Goal: Transaction & Acquisition: Purchase product/service

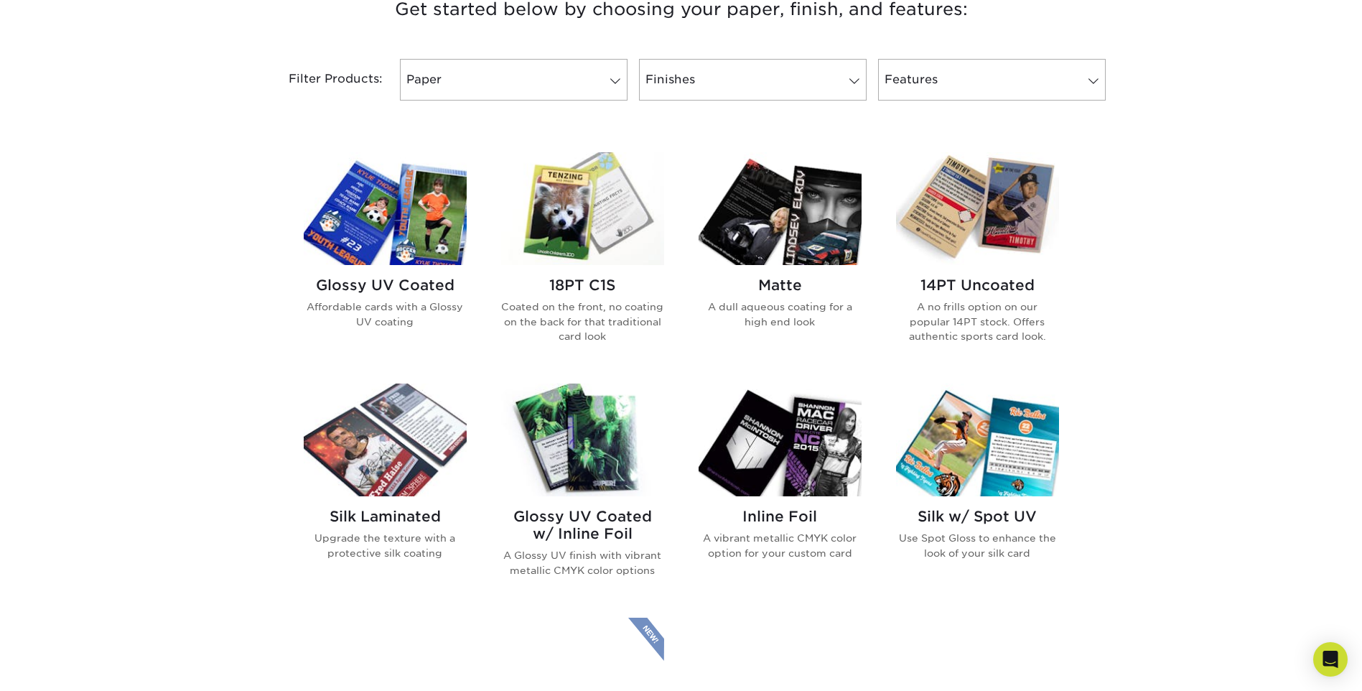
scroll to position [574, 0]
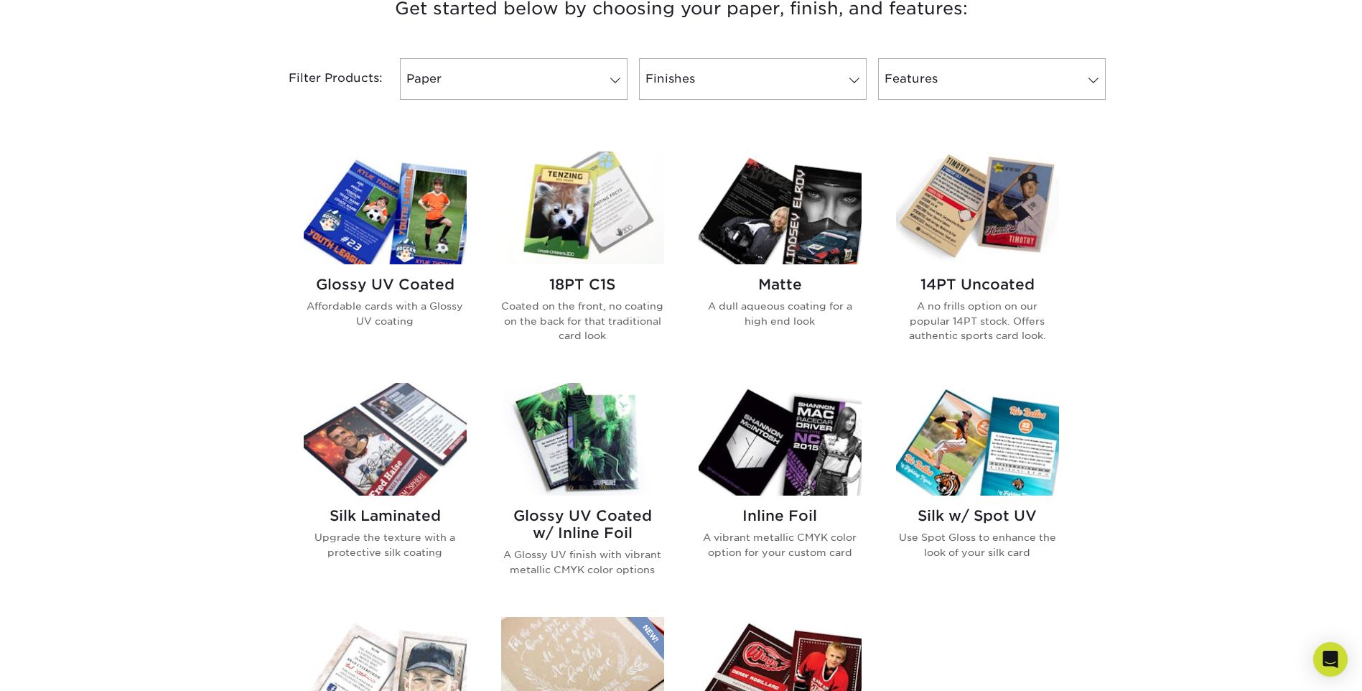
click at [439, 291] on h2 "Glossy UV Coated" at bounding box center [385, 284] width 163 height 17
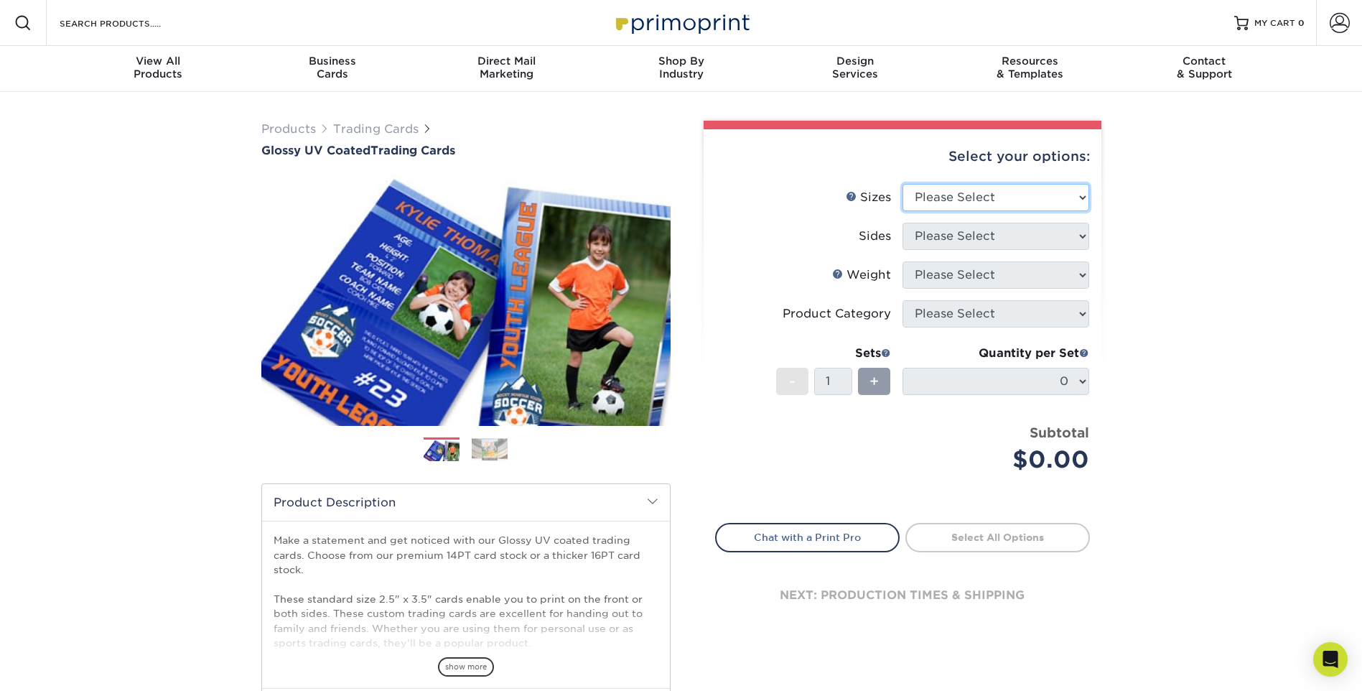
click at [973, 206] on select "Please Select 2.5" x 3.5"" at bounding box center [995, 197] width 187 height 27
select select "2.50x3.50"
click at [902, 184] on select "Please Select 2.5" x 3.5"" at bounding box center [995, 197] width 187 height 27
click at [963, 234] on select "Please Select Print Both Sides Print Front Only" at bounding box center [995, 236] width 187 height 27
select select "13abbda7-1d64-4f25-8bb2-c179b224825d"
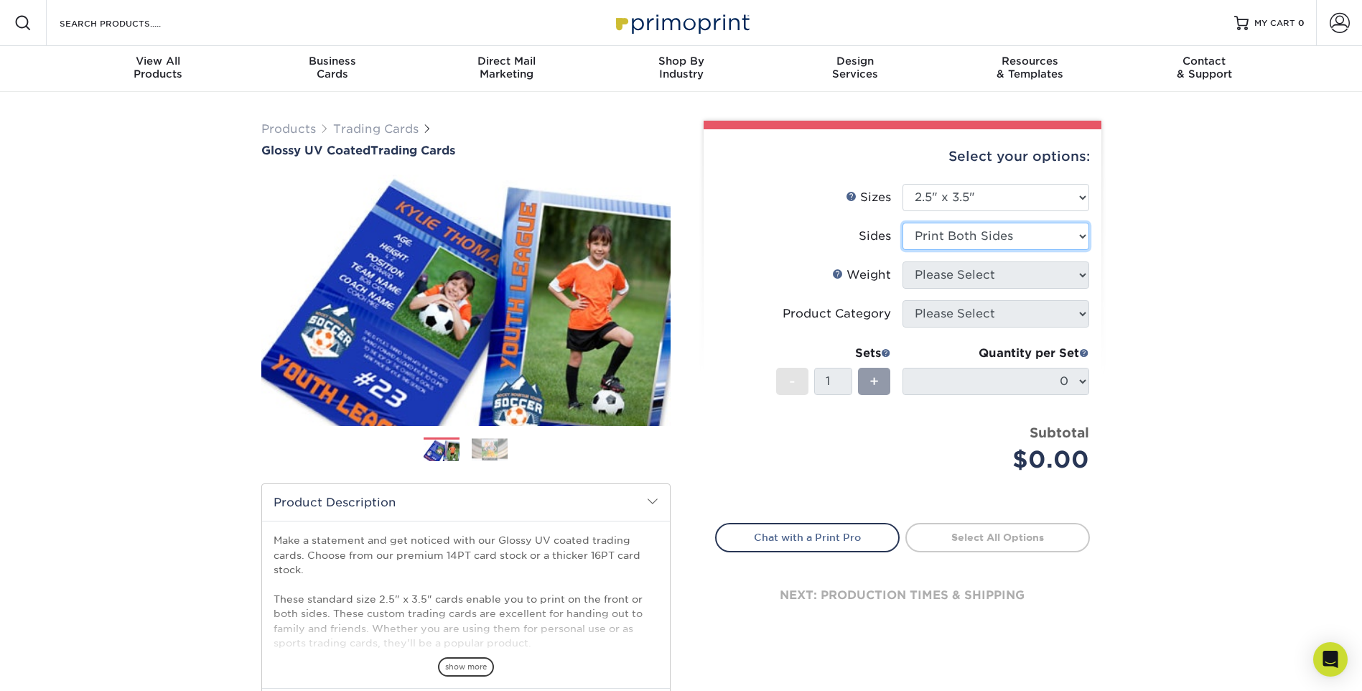
click at [902, 223] on select "Please Select Print Both Sides Print Front Only" at bounding box center [995, 236] width 187 height 27
click at [965, 273] on select "Please Select 16PT 14PT 18PT C1S" at bounding box center [995, 274] width 187 height 27
select select "16PT"
click at [902, 261] on select "Please Select 16PT 14PT 18PT C1S" at bounding box center [995, 274] width 187 height 27
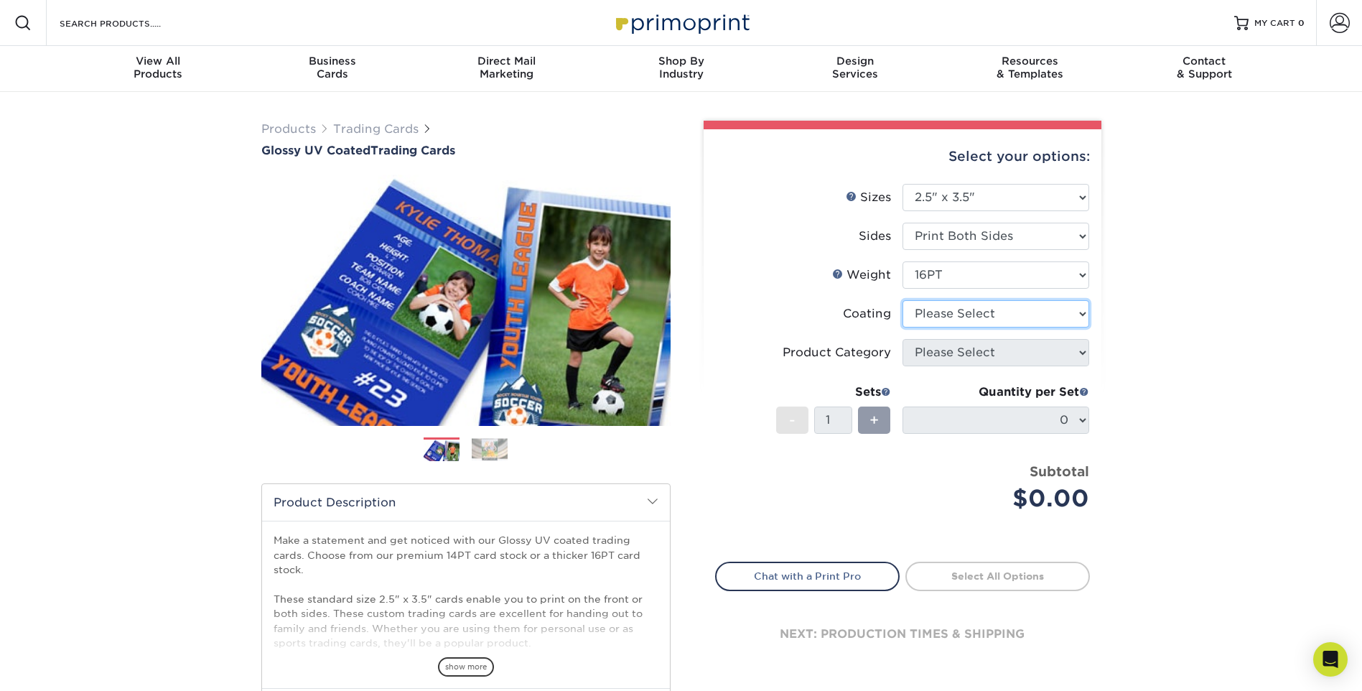
click at [963, 324] on select at bounding box center [995, 313] width 187 height 27
select select "1e8116af-acfc-44b1-83dc-8181aa338834"
click at [902, 300] on select at bounding box center [995, 313] width 187 height 27
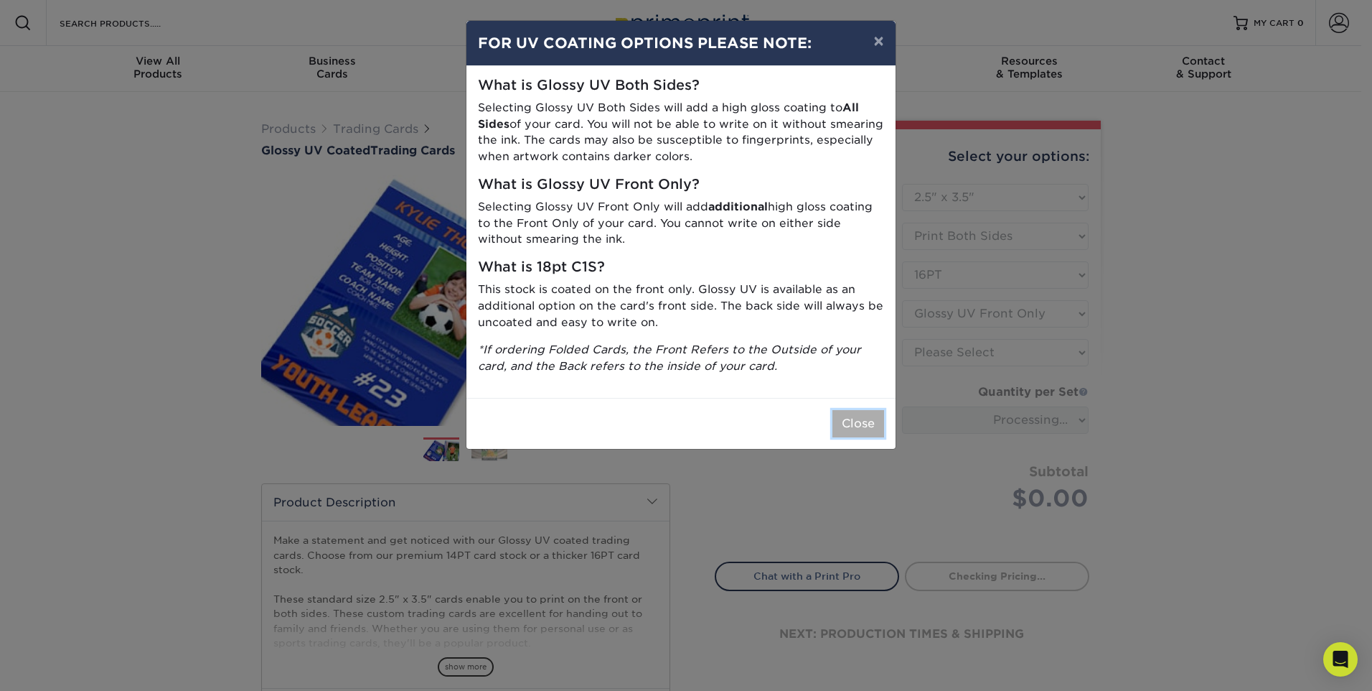
click at [843, 430] on button "Close" at bounding box center [859, 423] width 52 height 27
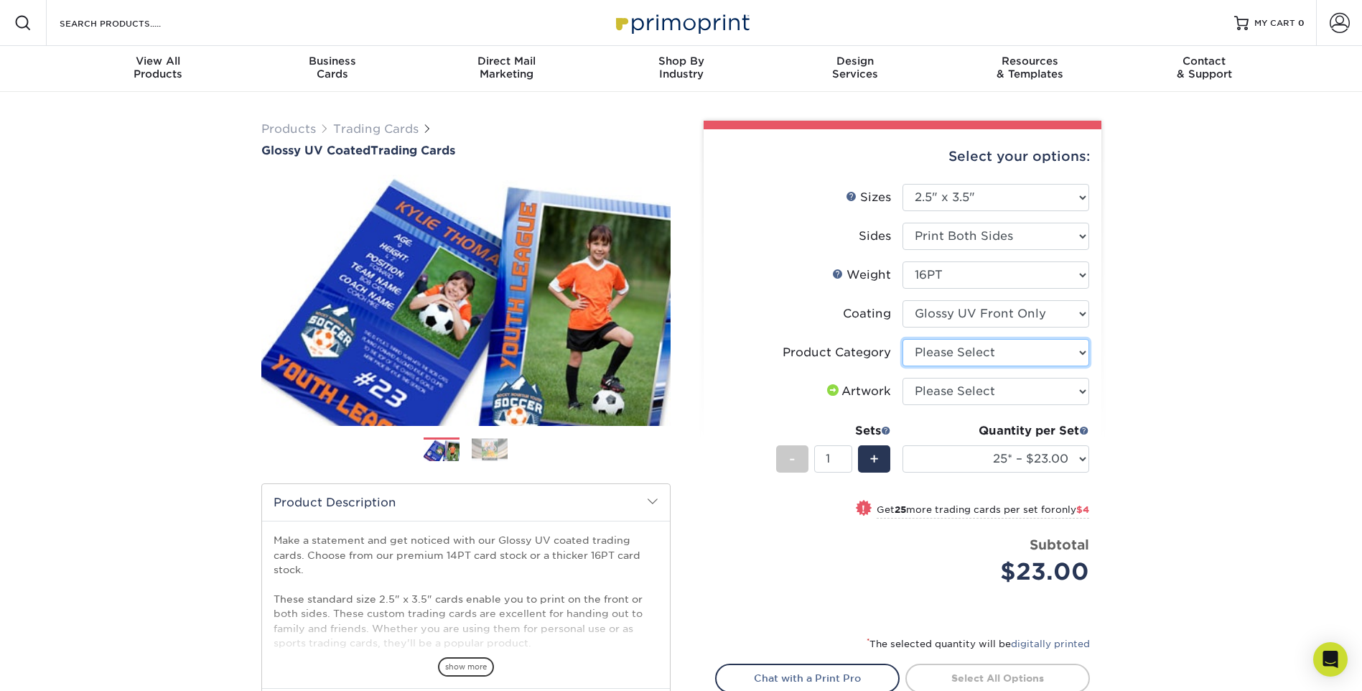
click at [937, 354] on select "Please Select Trading Cards" at bounding box center [995, 352] width 187 height 27
select select "c2f9bce9-36c2-409d-b101-c29d9d031e18"
click at [902, 339] on select "Please Select Trading Cards" at bounding box center [995, 352] width 187 height 27
click at [943, 385] on select "Please Select I will upload files I need a design - $100" at bounding box center [995, 391] width 187 height 27
select select "upload"
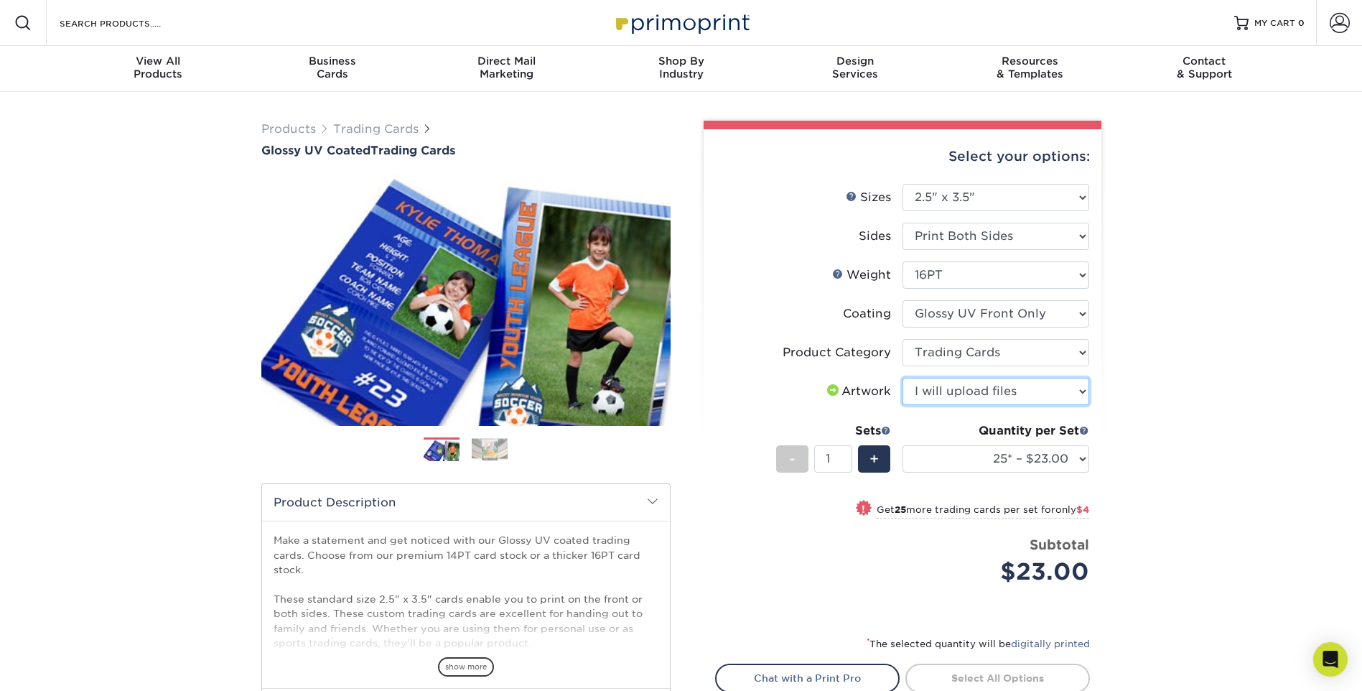
click at [902, 378] on select "Please Select I will upload files I need a design - $100" at bounding box center [995, 391] width 187 height 27
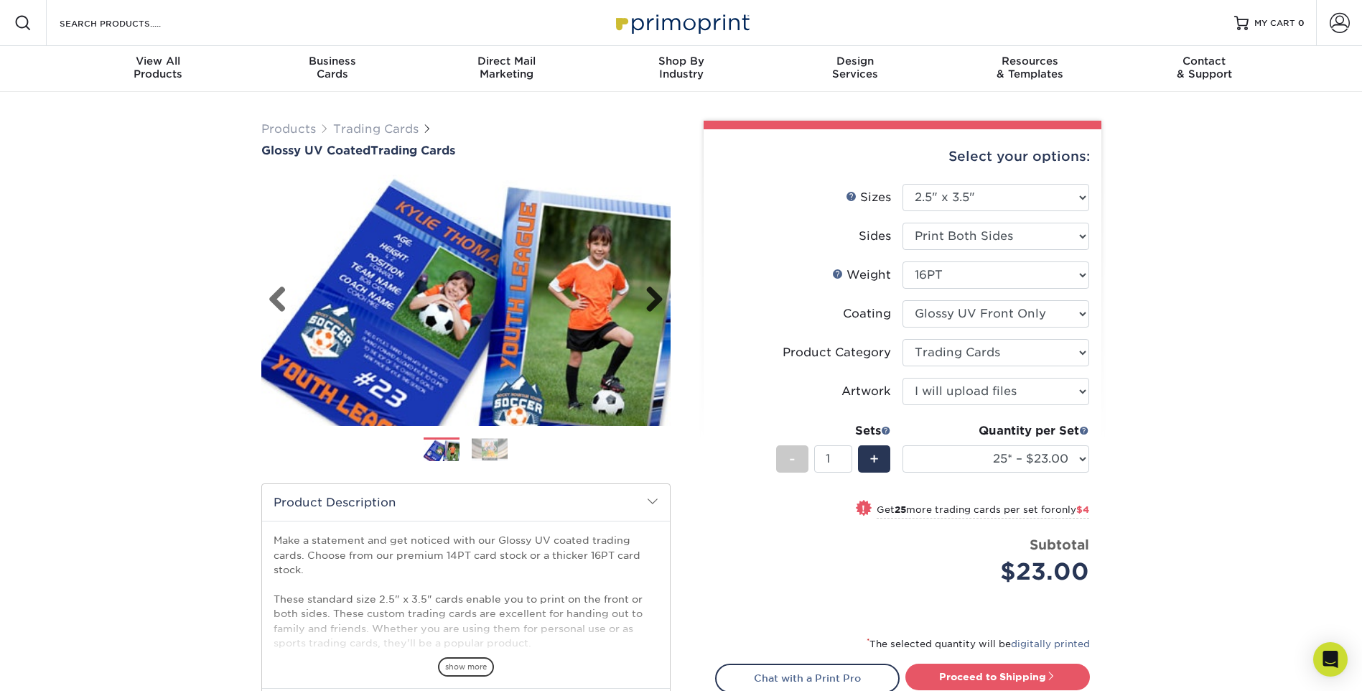
click at [654, 300] on link "Next" at bounding box center [649, 300] width 29 height 29
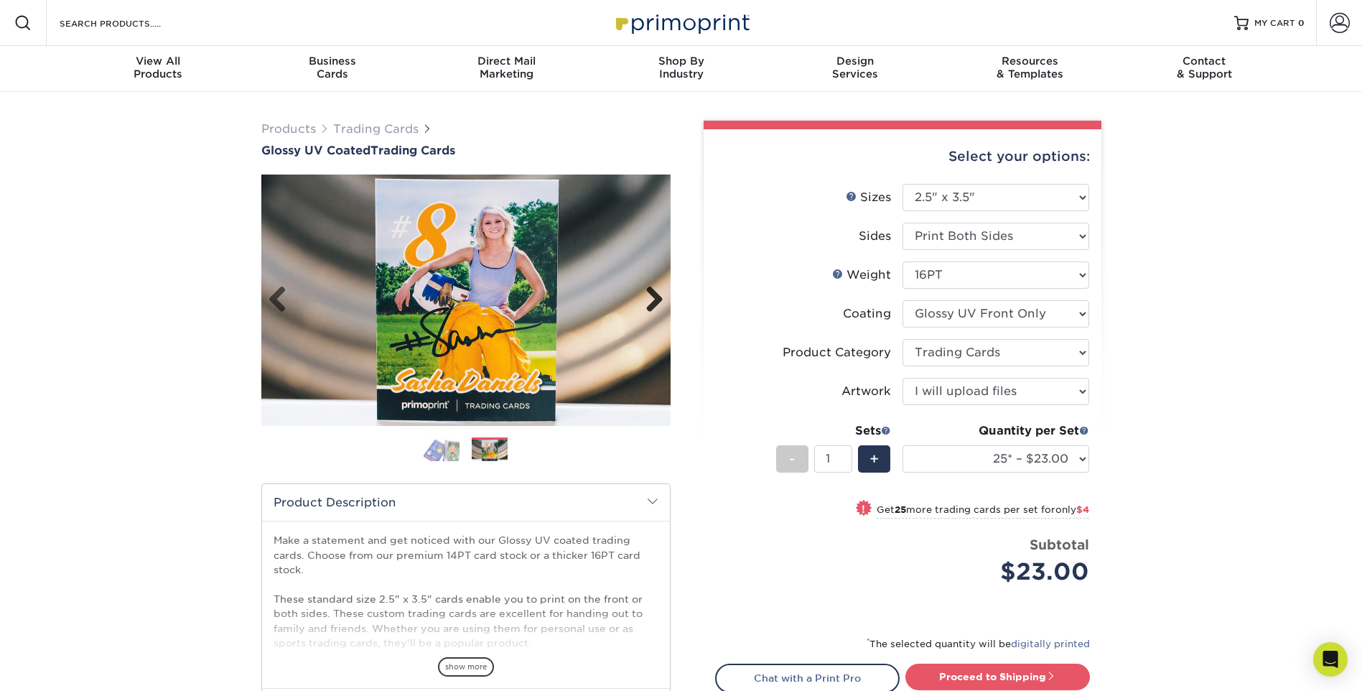
click at [652, 296] on link "Next" at bounding box center [649, 300] width 29 height 29
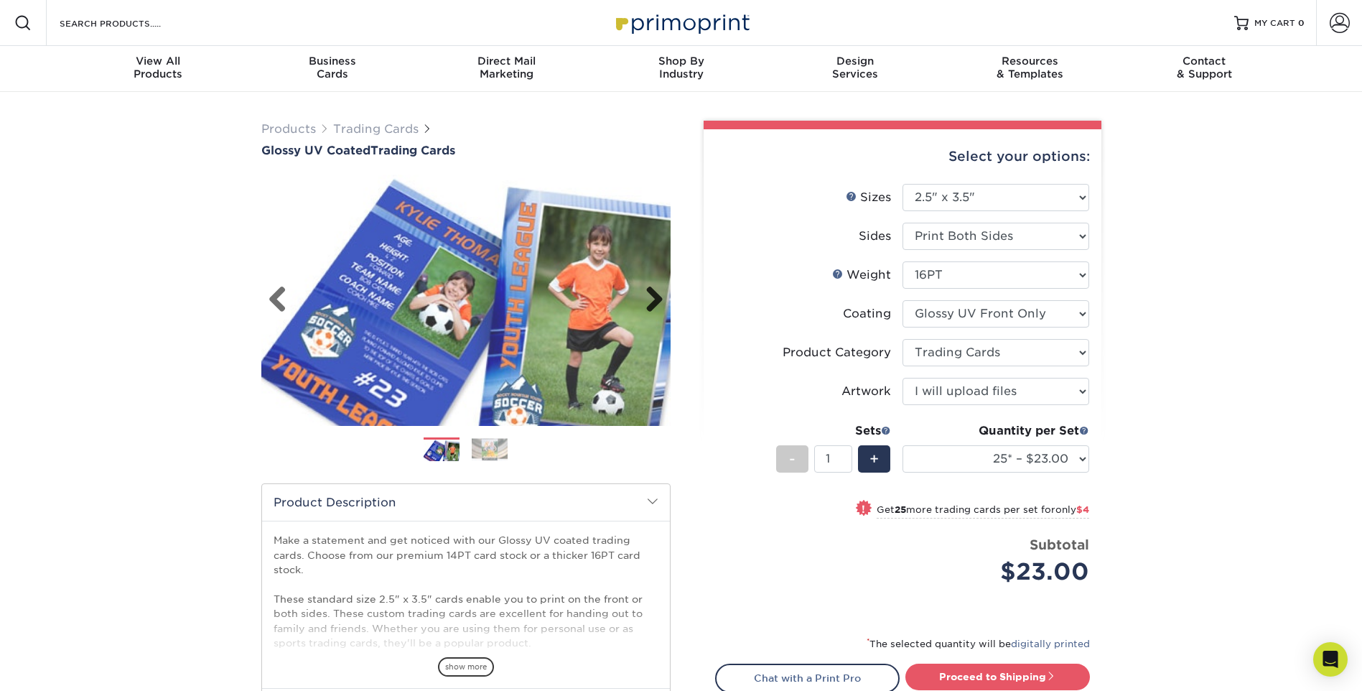
click at [652, 296] on link "Next" at bounding box center [649, 300] width 29 height 29
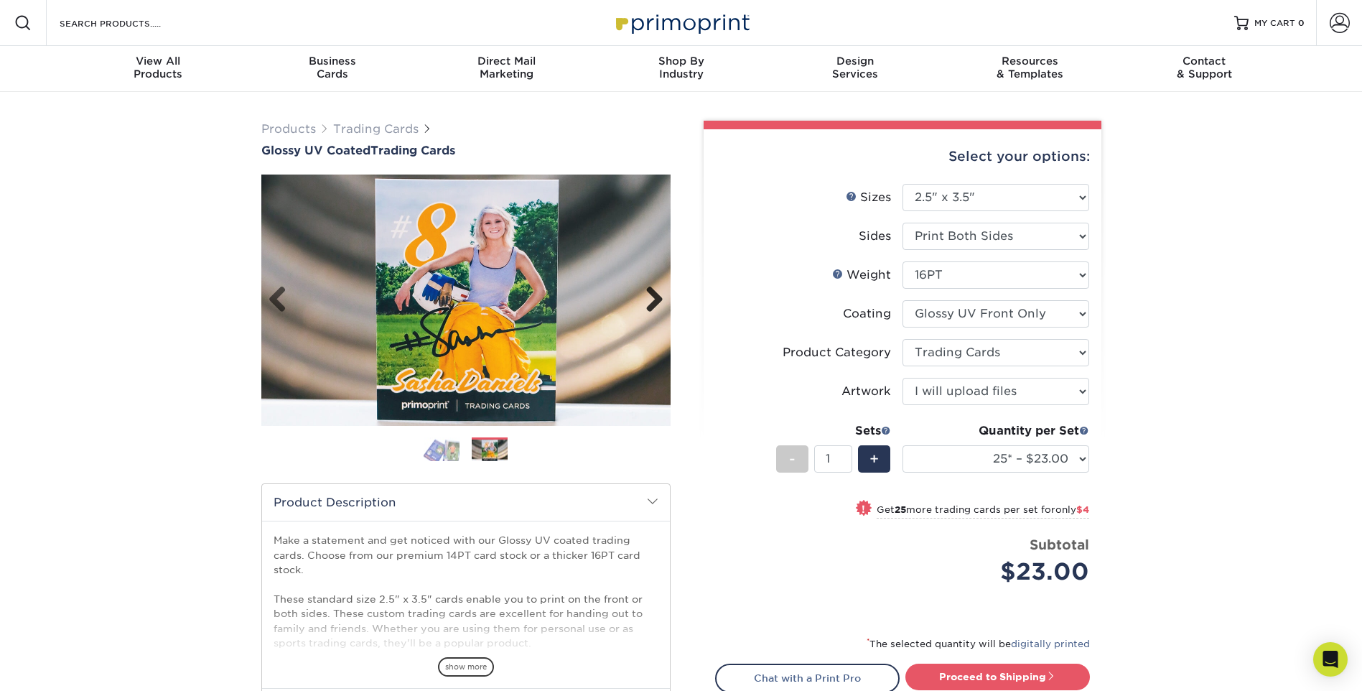
click at [652, 296] on link "Next" at bounding box center [649, 300] width 29 height 29
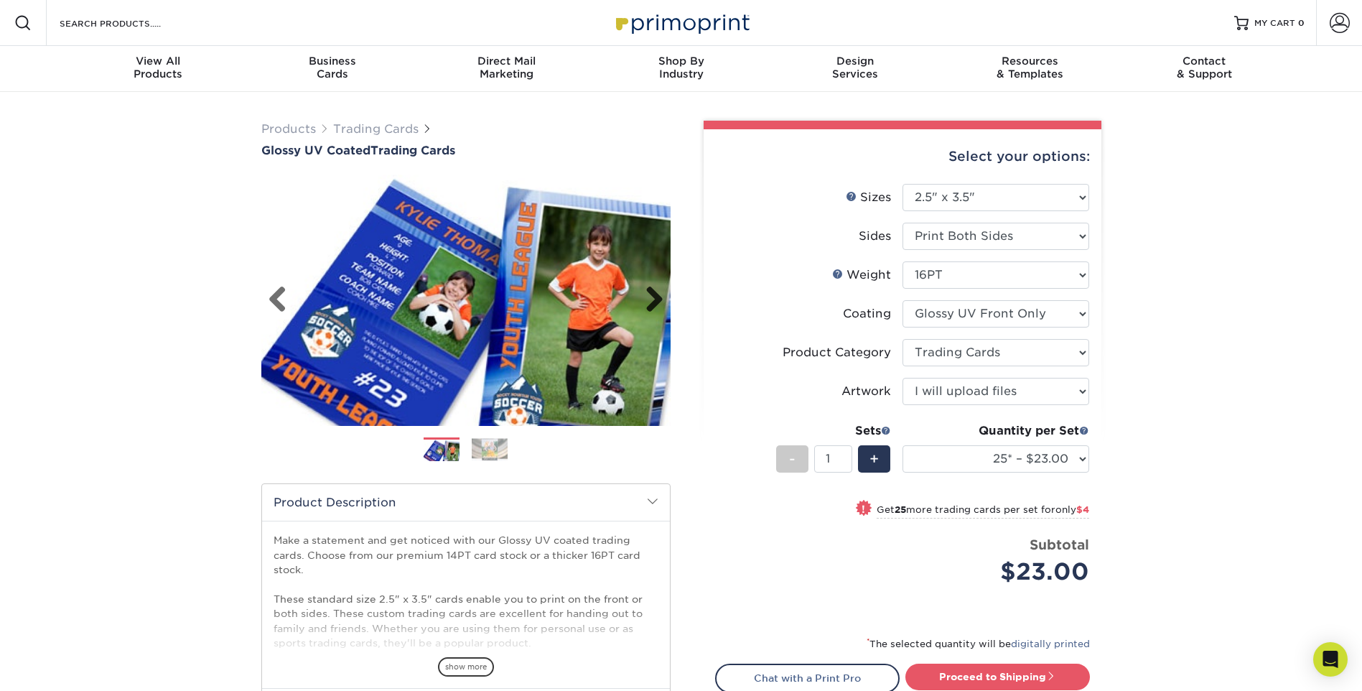
click at [652, 296] on link "Next" at bounding box center [649, 300] width 29 height 29
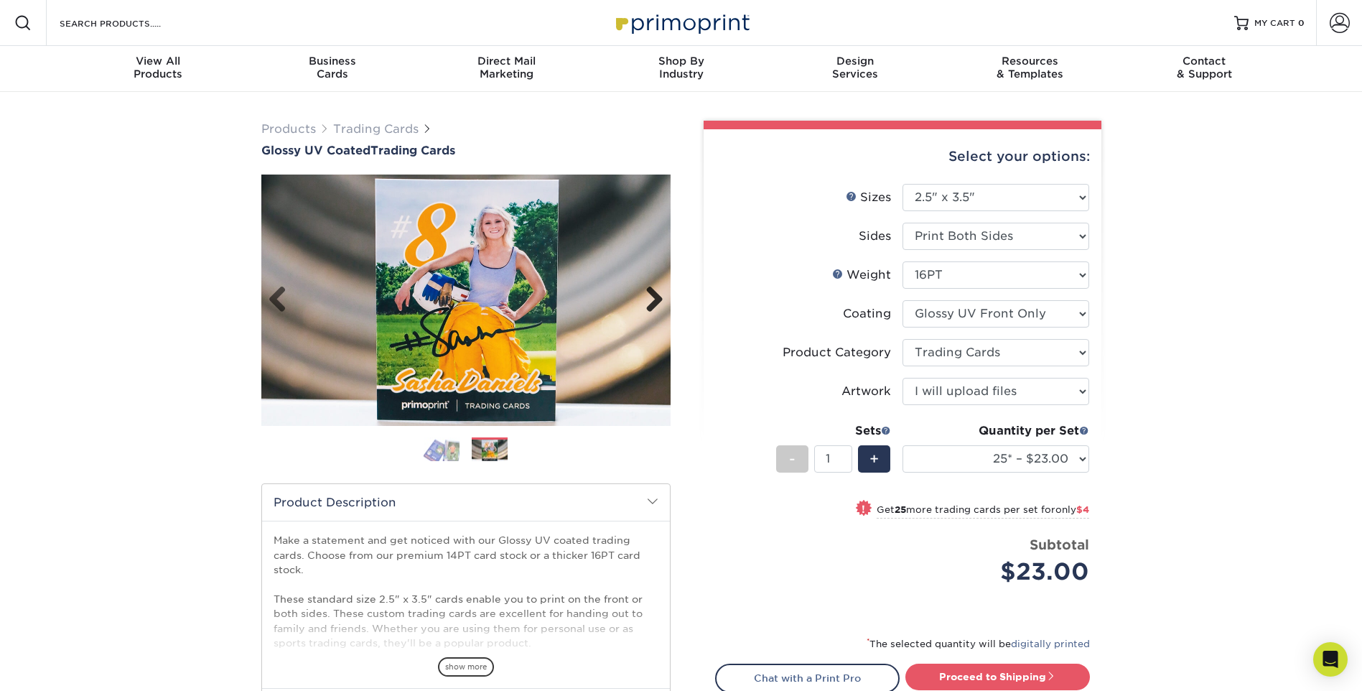
click at [652, 296] on link "Next" at bounding box center [649, 300] width 29 height 29
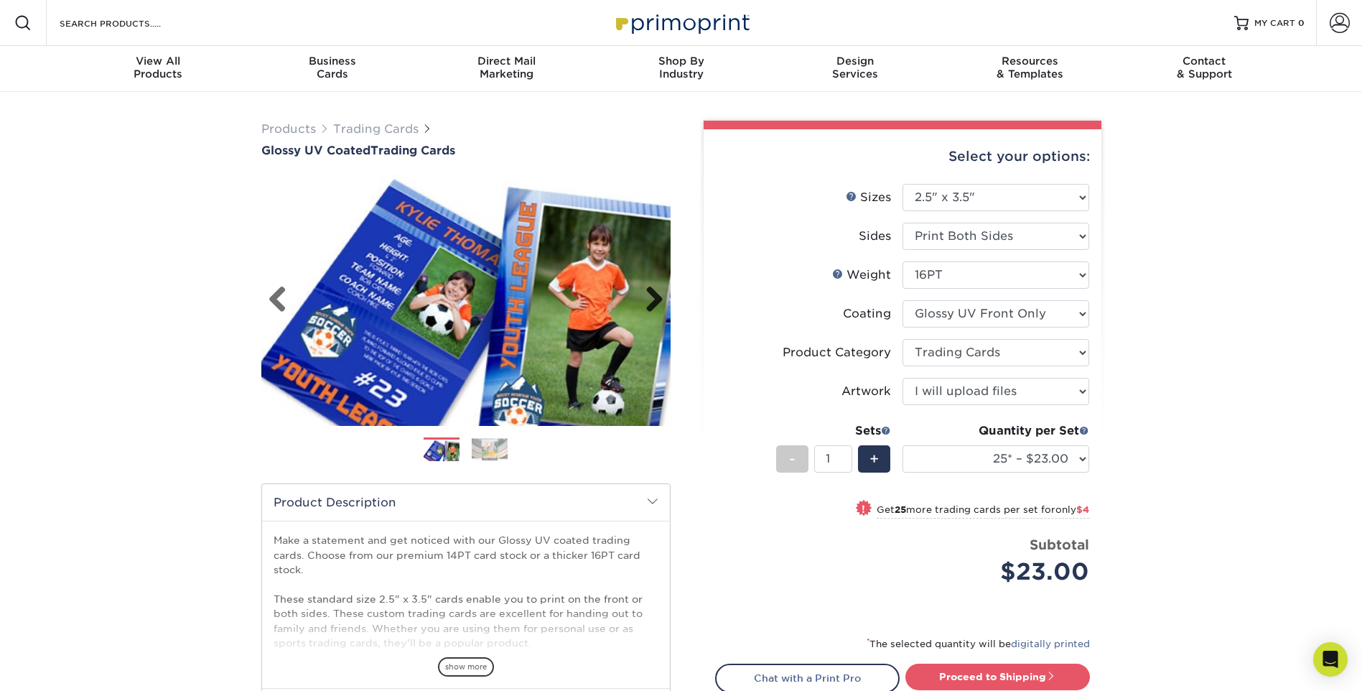
click at [652, 296] on link "Next" at bounding box center [649, 300] width 29 height 29
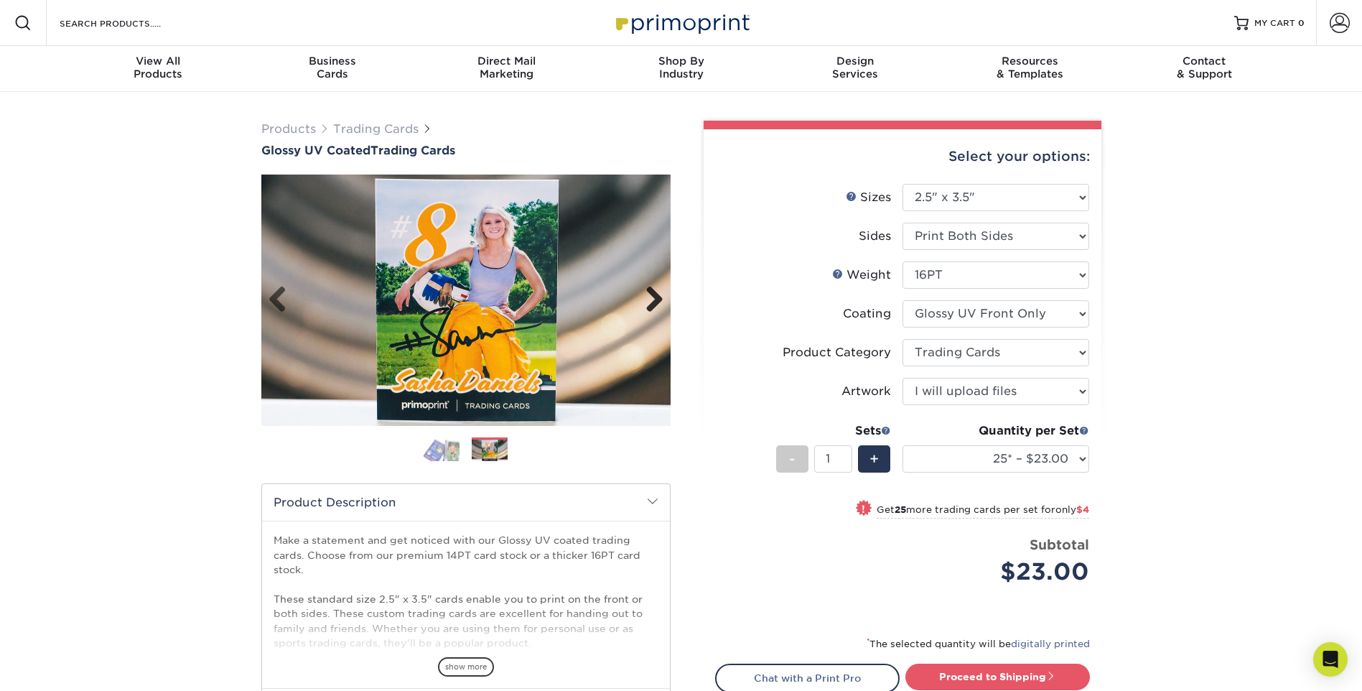
click at [652, 296] on link "Next" at bounding box center [649, 300] width 29 height 29
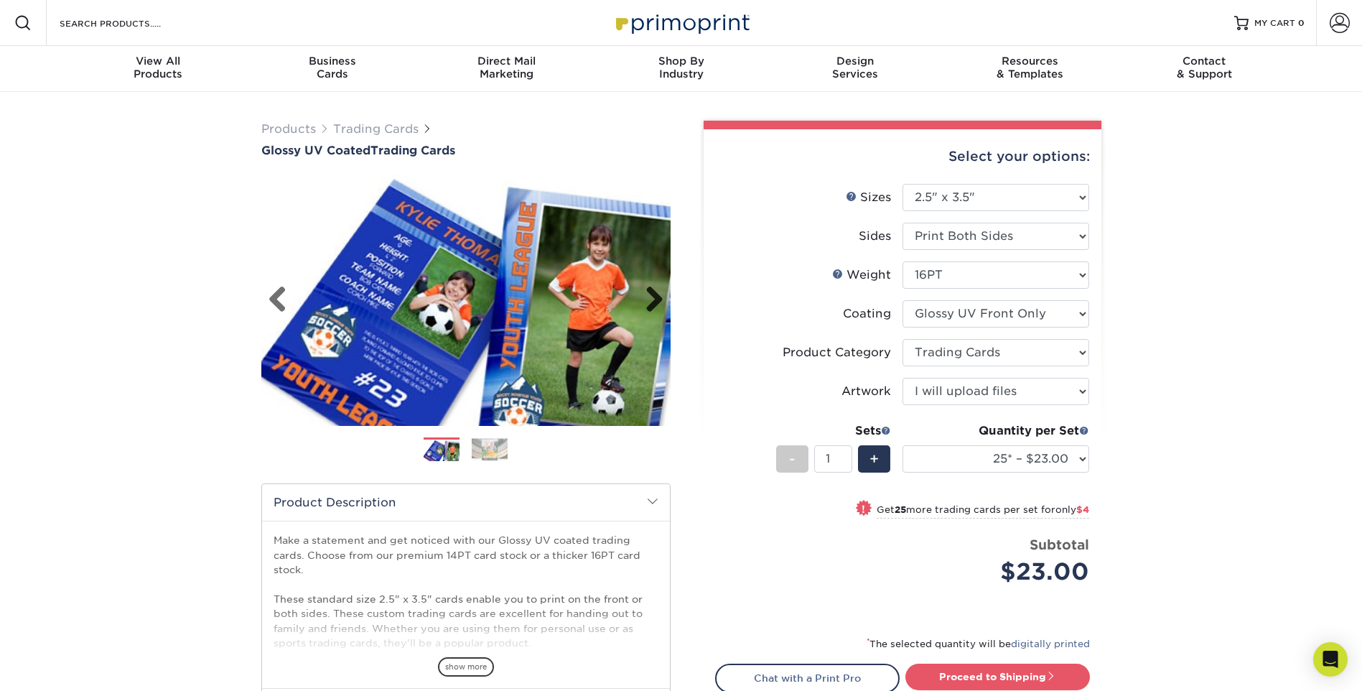
click at [652, 296] on link "Next" at bounding box center [649, 300] width 29 height 29
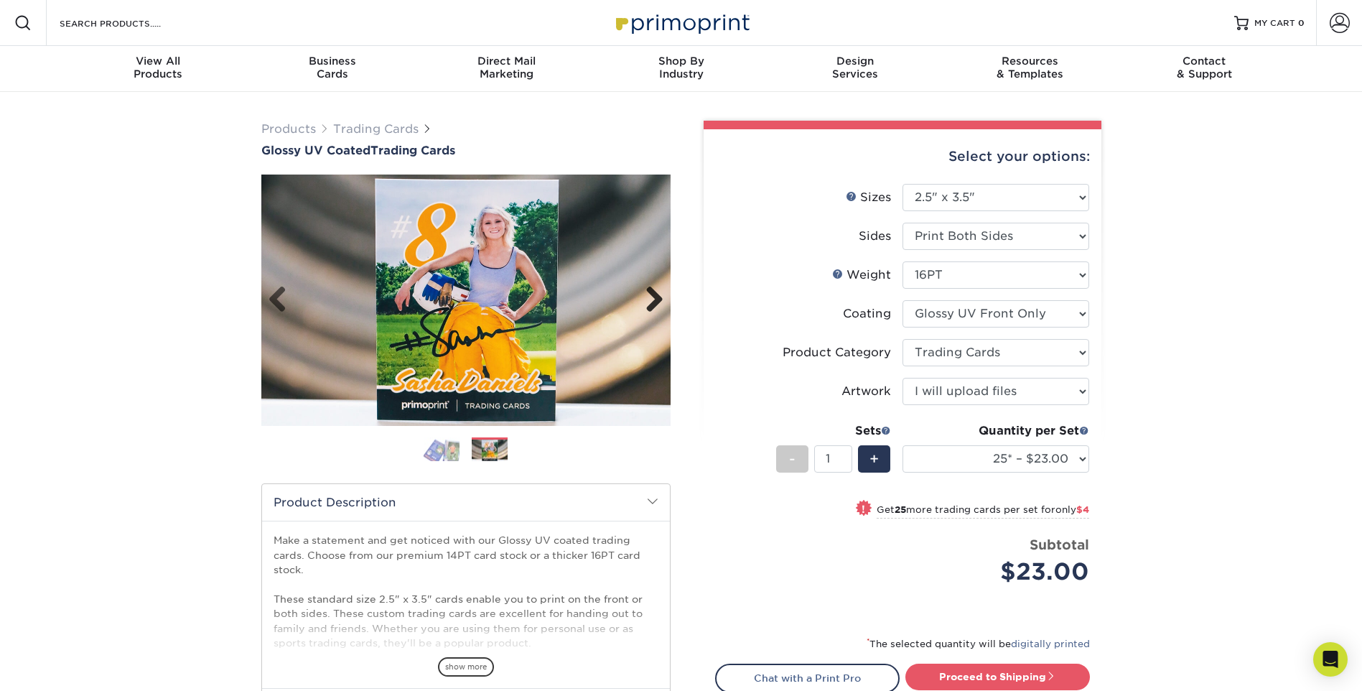
click at [652, 296] on link "Next" at bounding box center [649, 300] width 29 height 29
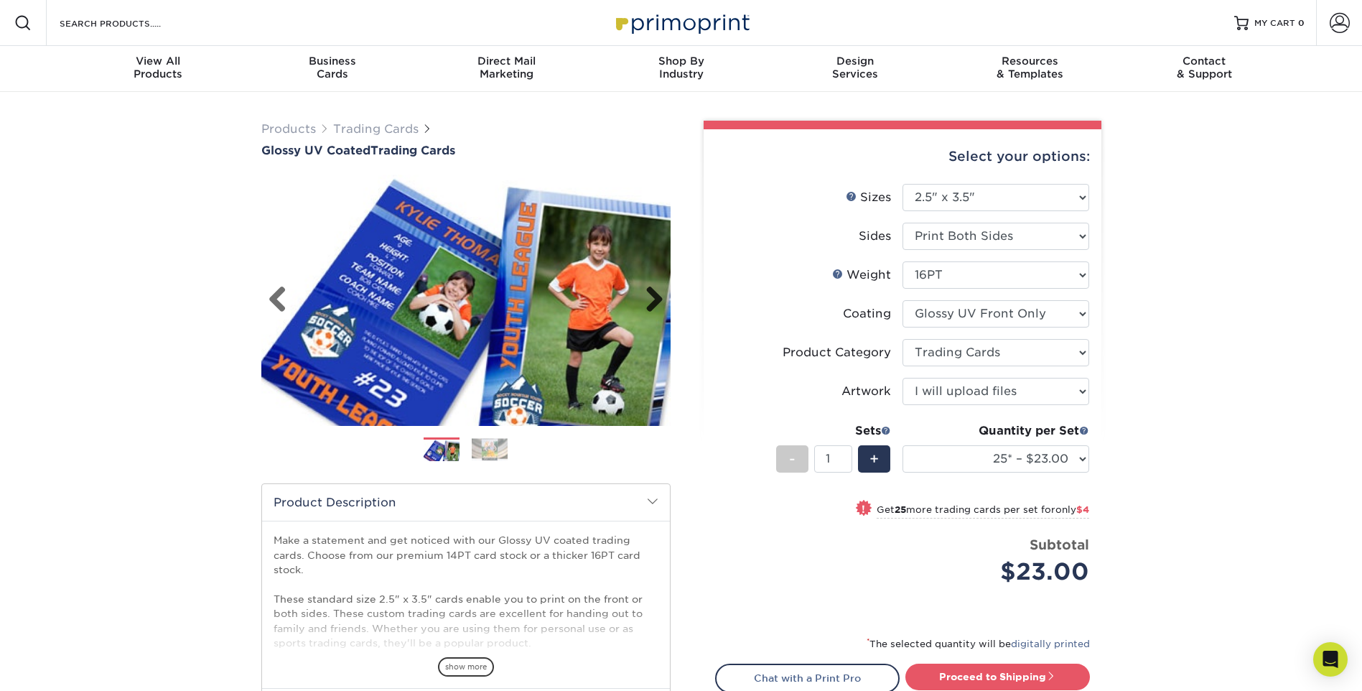
click at [652, 296] on link "Next" at bounding box center [649, 300] width 29 height 29
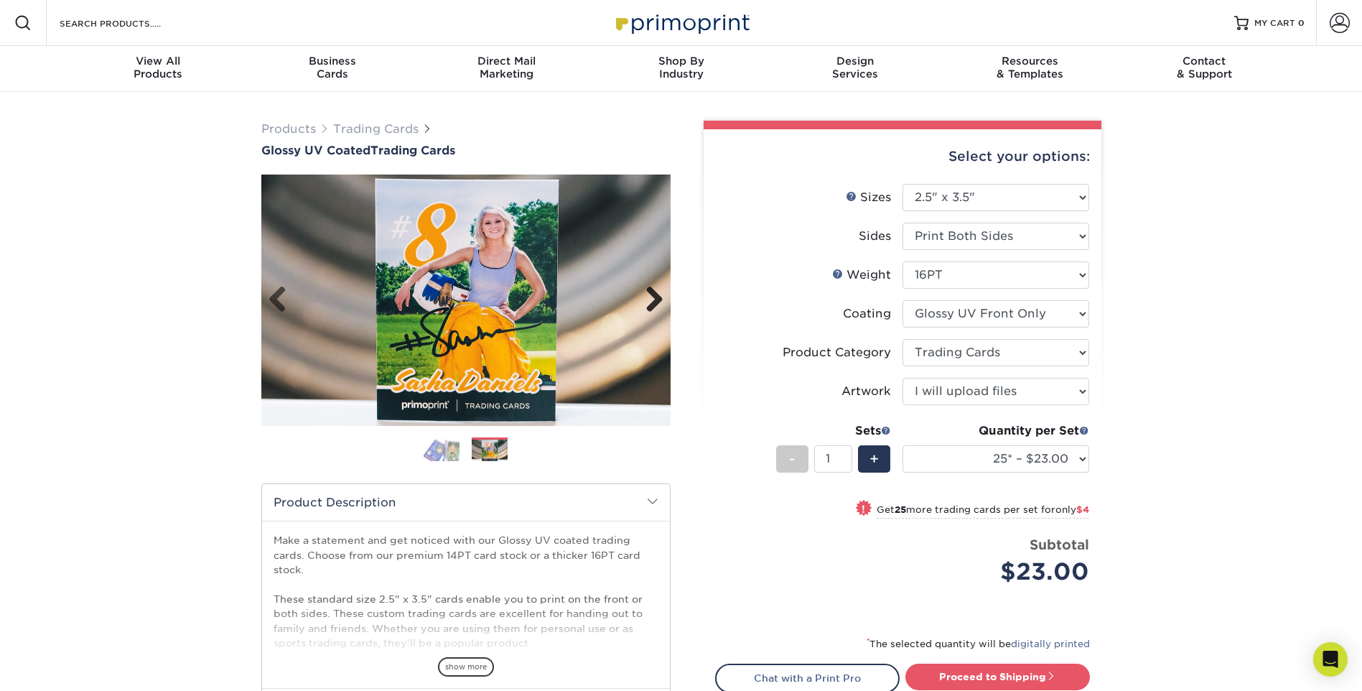
click at [652, 295] on link "Next" at bounding box center [649, 300] width 29 height 29
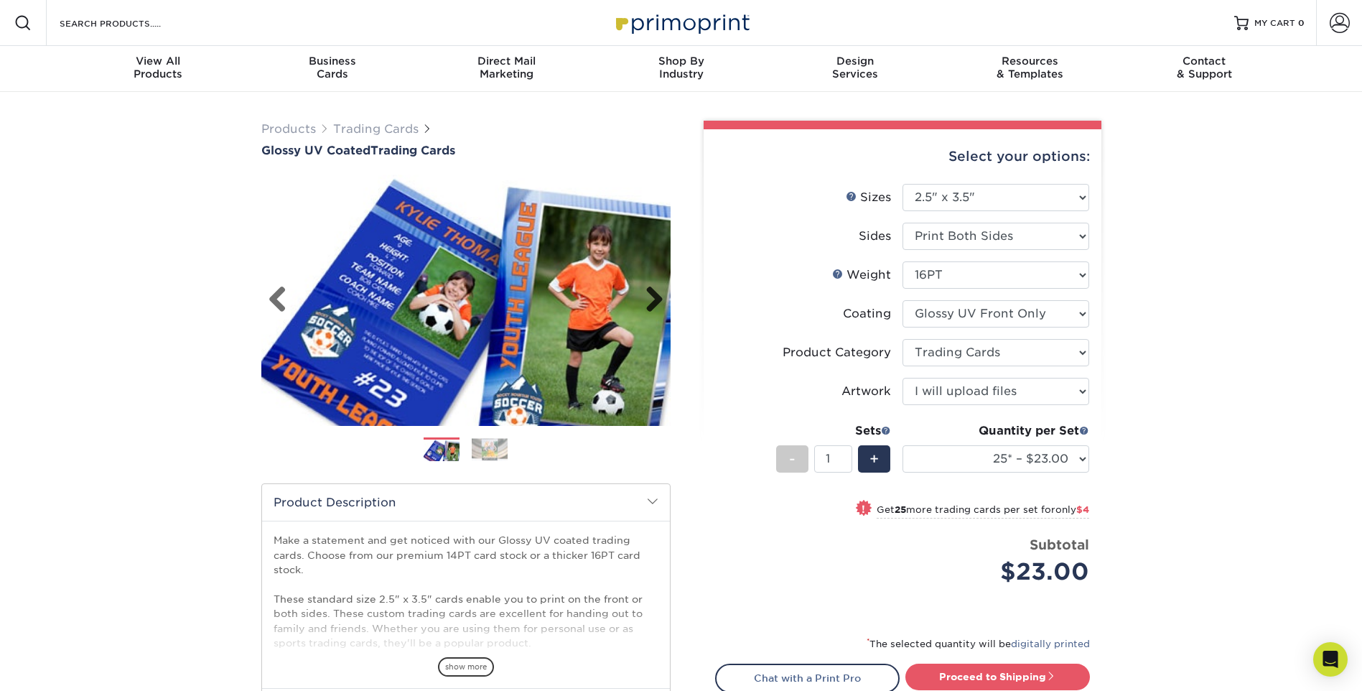
click at [652, 294] on link "Next" at bounding box center [649, 300] width 29 height 29
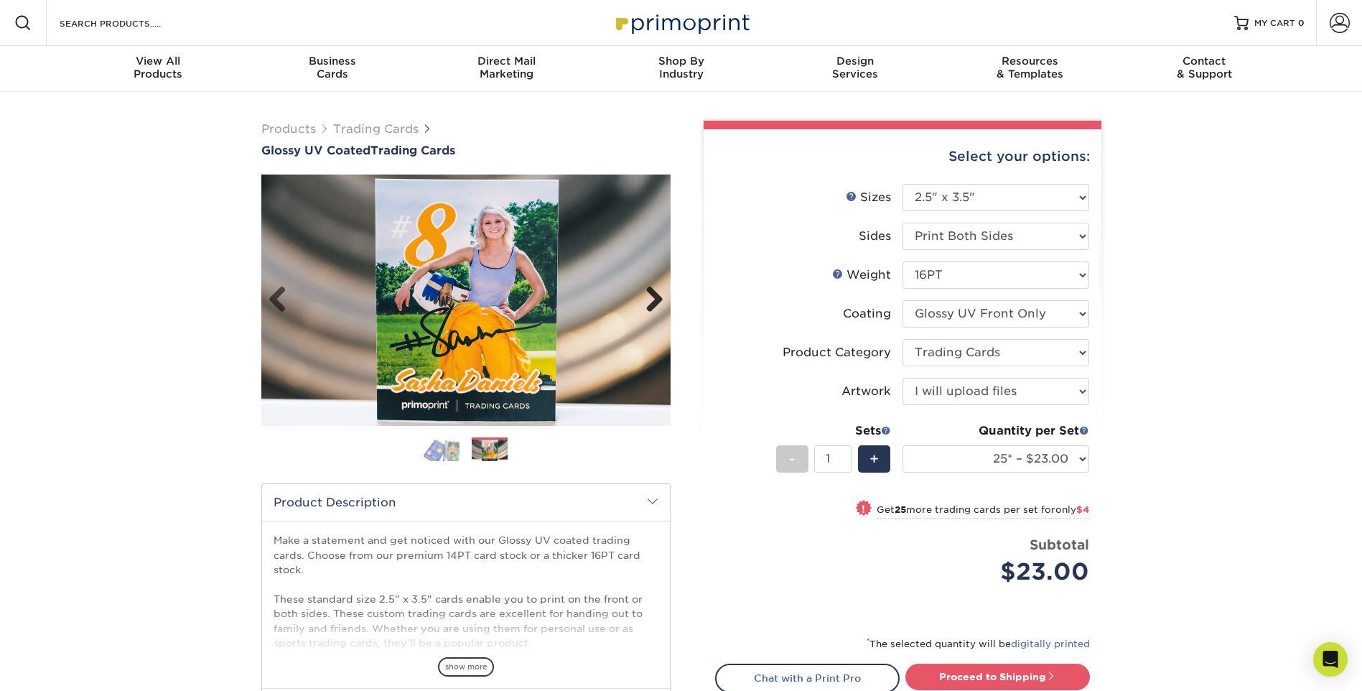
click at [652, 294] on link "Next" at bounding box center [649, 300] width 29 height 29
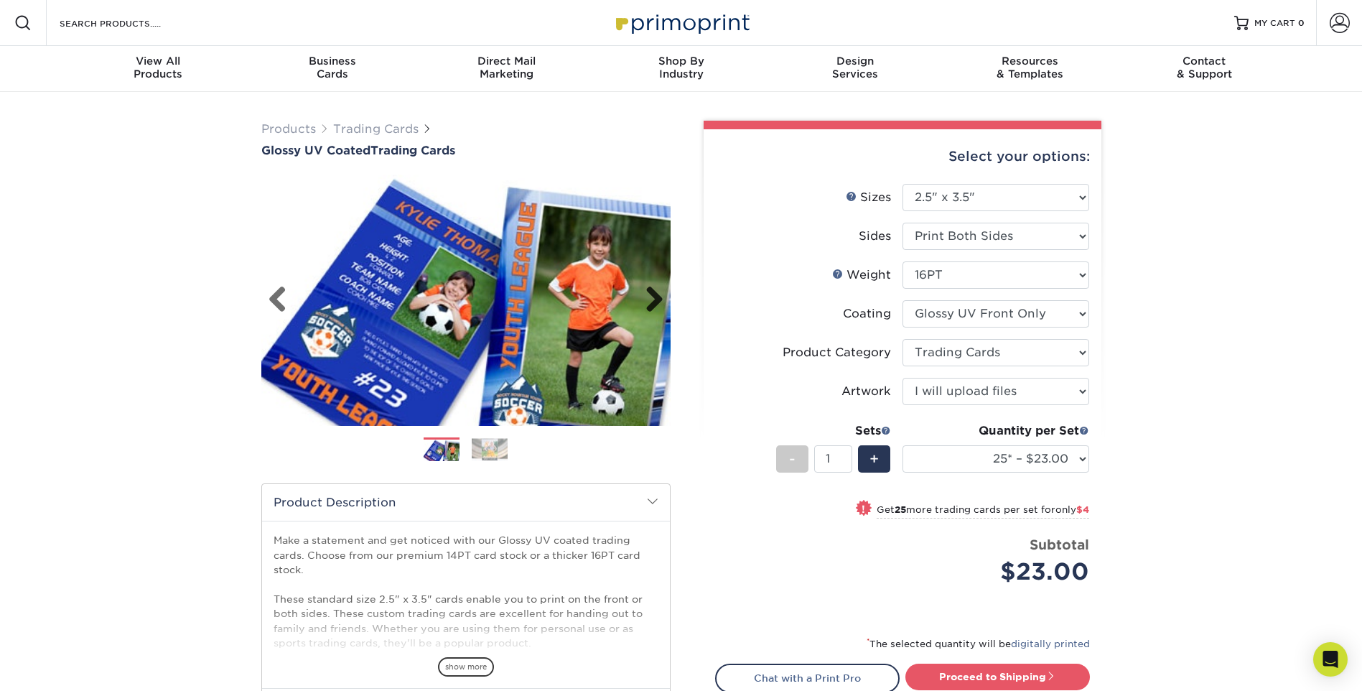
click at [652, 294] on link "Next" at bounding box center [649, 300] width 29 height 29
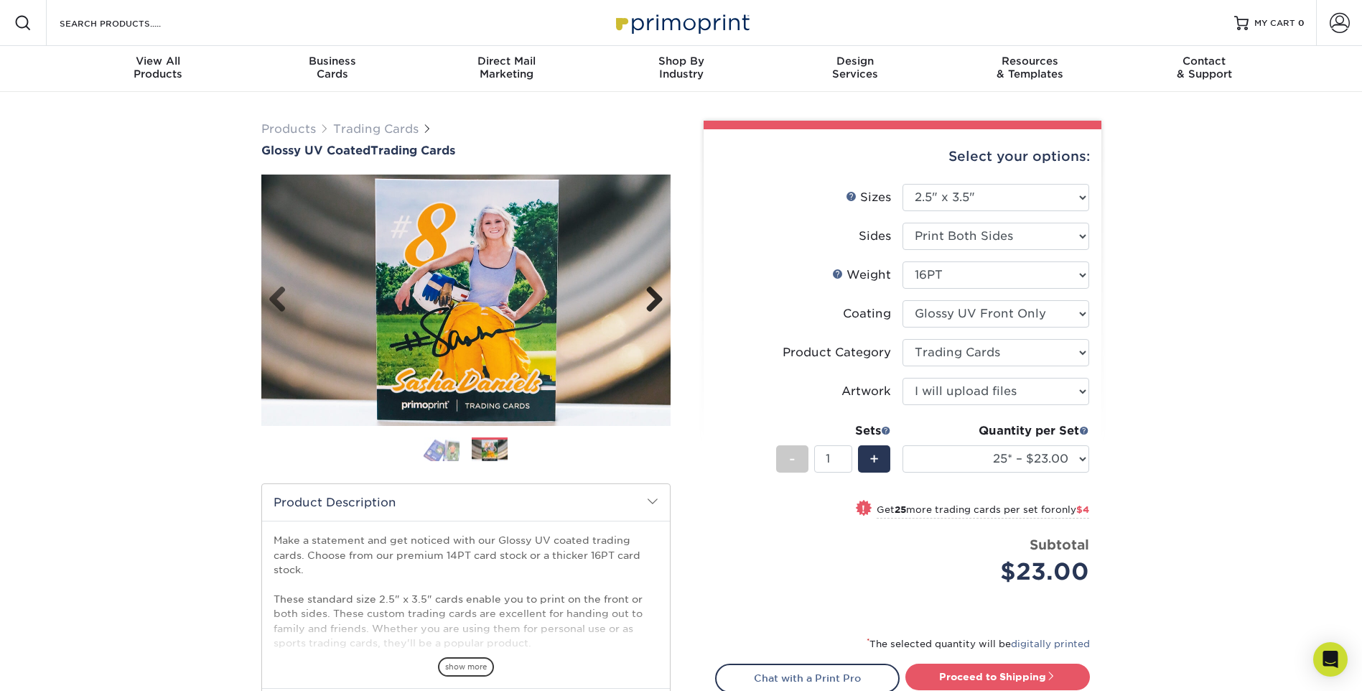
click at [652, 294] on link "Next" at bounding box center [649, 300] width 29 height 29
